Goal: Task Accomplishment & Management: Manage account settings

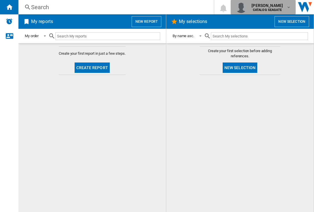
click at [269, 4] on span "daniel jonsson" at bounding box center [267, 6] width 31 height 6
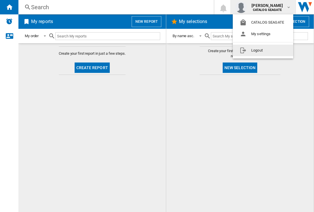
click at [268, 51] on button "Logout" at bounding box center [263, 51] width 61 height 12
